Goal: Communication & Community: Answer question/provide support

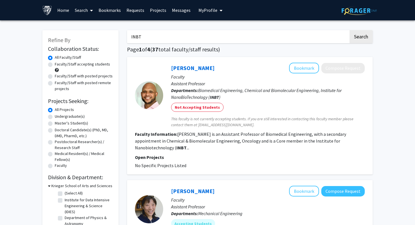
click at [217, 8] on span "My profile dropdown to access profile and logout" at bounding box center [219, 11] width 5 height 20
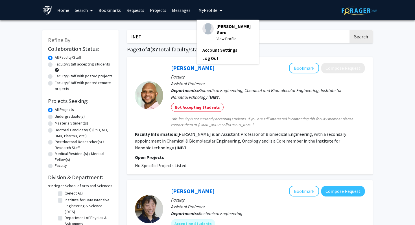
click at [177, 8] on link "Messages" at bounding box center [181, 10] width 24 height 20
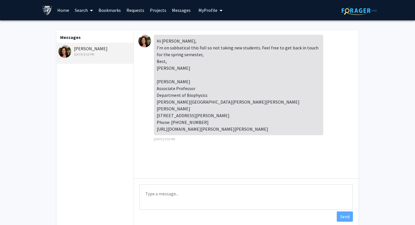
click at [135, 10] on link "Requests" at bounding box center [135, 10] width 23 height 20
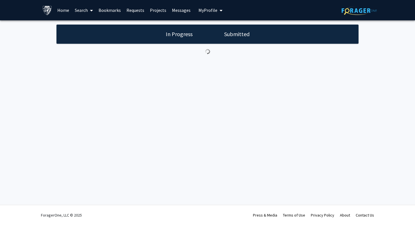
click at [233, 34] on h1 "Submitted" at bounding box center [236, 34] width 29 height 8
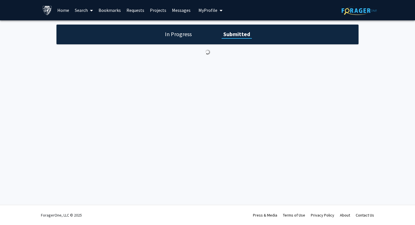
click at [180, 9] on link "Messages" at bounding box center [181, 10] width 24 height 20
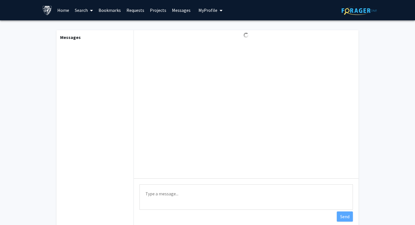
click at [63, 12] on link "Home" at bounding box center [63, 10] width 18 height 20
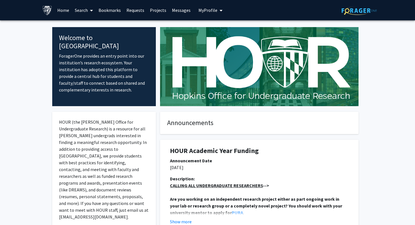
click at [174, 13] on link "Messages" at bounding box center [181, 10] width 24 height 20
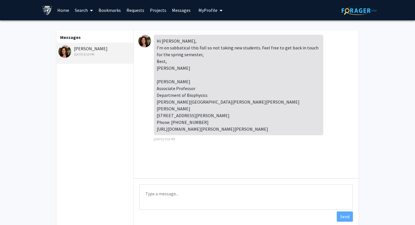
click at [170, 199] on textarea "Type a message" at bounding box center [245, 196] width 213 height 25
click at [222, 191] on textarea "Thank you for letting me know" at bounding box center [245, 196] width 213 height 25
click at [215, 194] on textarea "Thank you for letting me know! I will reach out to you in the spring." at bounding box center [245, 196] width 213 height 25
click at [262, 195] on textarea "Thank you for letting me know! I will definitely reach out to you in the spring." at bounding box center [245, 196] width 213 height 25
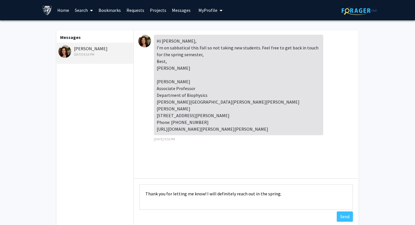
click at [227, 195] on textarea "Thank you for letting me know! I will definitely reach out in the spring." at bounding box center [245, 196] width 213 height 25
type textarea "Thank you for letting me know! I will reach out in the spring."
click at [352, 217] on button "Send" at bounding box center [345, 216] width 16 height 10
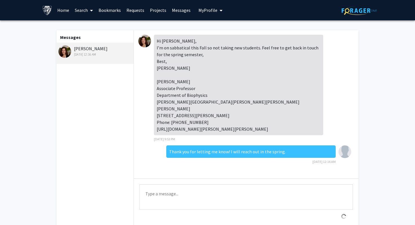
scroll to position [1, 0]
click at [129, 9] on link "Requests" at bounding box center [135, 10] width 23 height 20
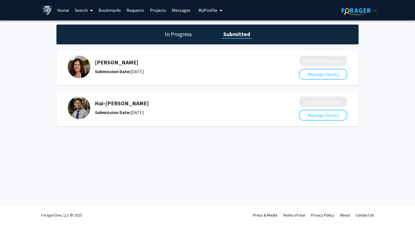
click at [108, 103] on h5 "Hai-[PERSON_NAME]" at bounding box center [182, 103] width 174 height 7
click at [313, 115] on button "Message Faculty" at bounding box center [323, 115] width 48 height 11
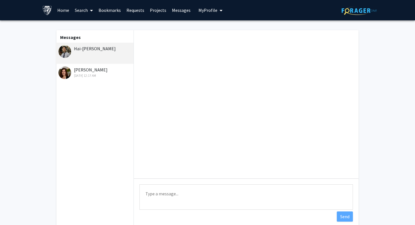
click at [78, 47] on div "Hai-[PERSON_NAME]" at bounding box center [95, 48] width 74 height 7
